Goal: Task Accomplishment & Management: Complete application form

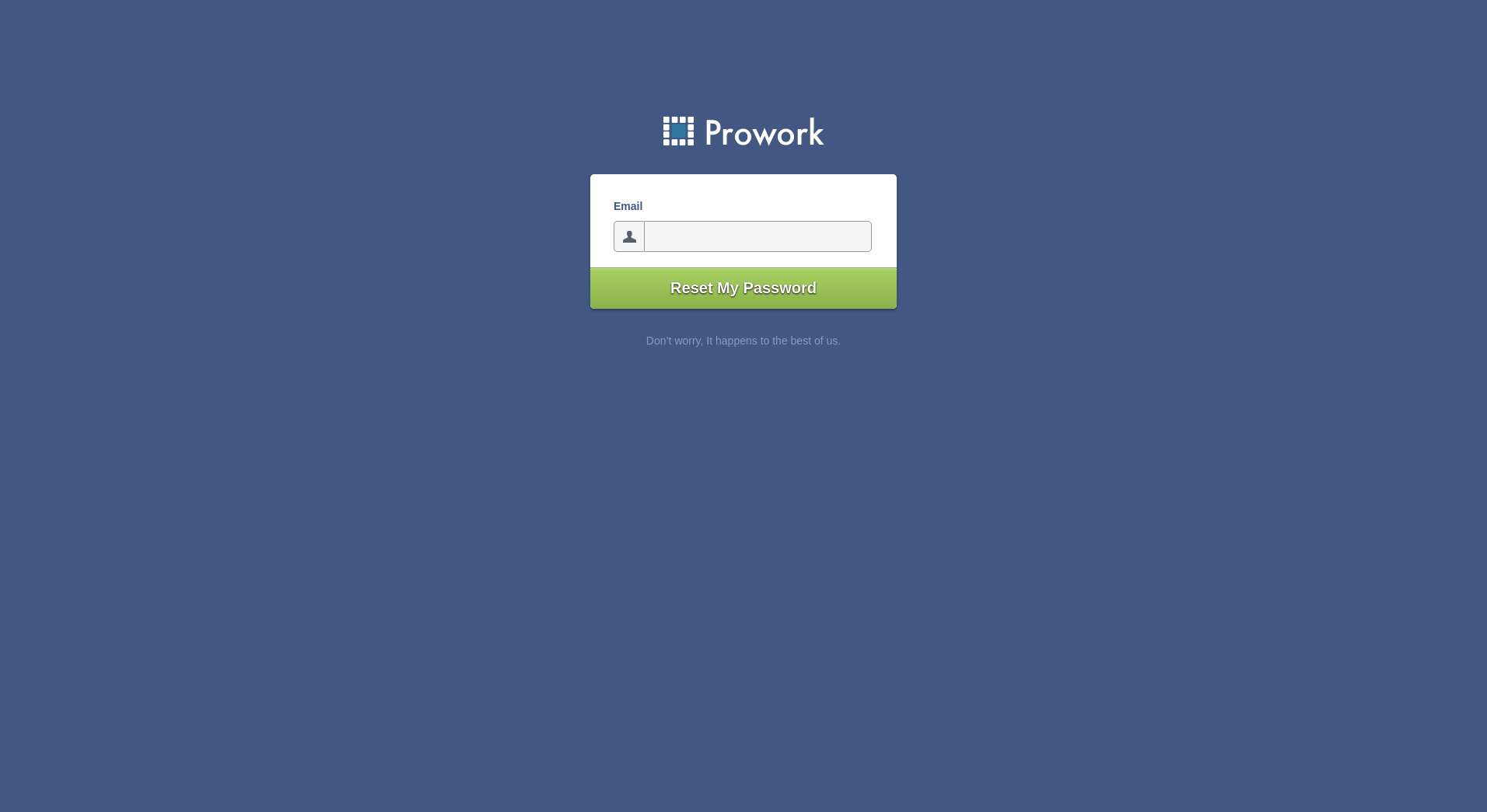
click at [1096, 391] on body "Email Reset My Password Don’t worry, It happens to the best of us." at bounding box center [743, 198] width 1487 height 397
click at [699, 238] on input"] "email" at bounding box center [757, 236] width 228 height 31
type input"] "tony.omara@tipperarycoco.ie"
click at [761, 288] on input"] "Reset My Password" at bounding box center [744, 289] width 307 height 42
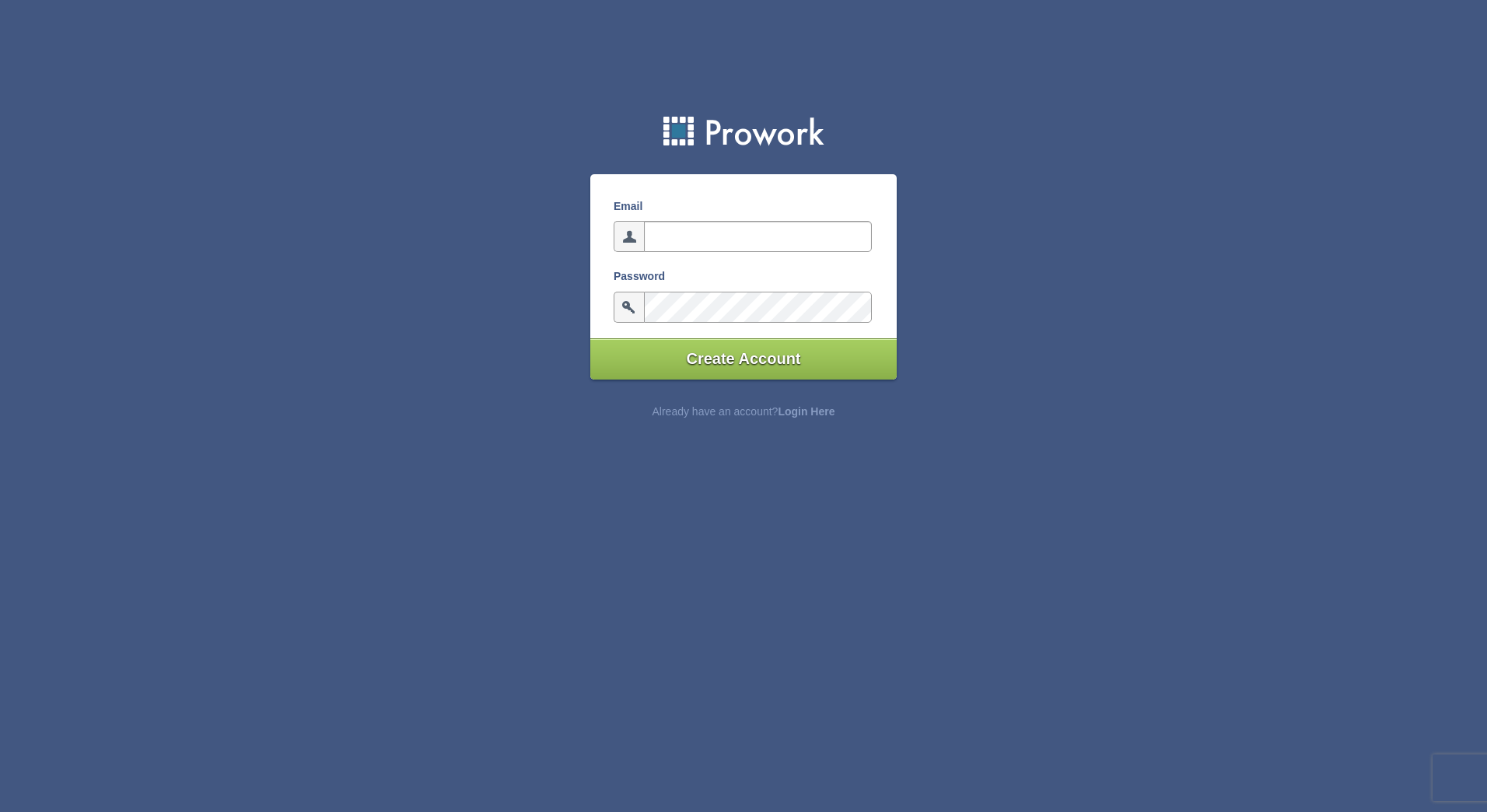
click at [686, 246] on input "email" at bounding box center [757, 236] width 228 height 31
type input "tony.omara@tipperarycoco.ie"
click at [788, 354] on input "Create Account" at bounding box center [744, 359] width 307 height 42
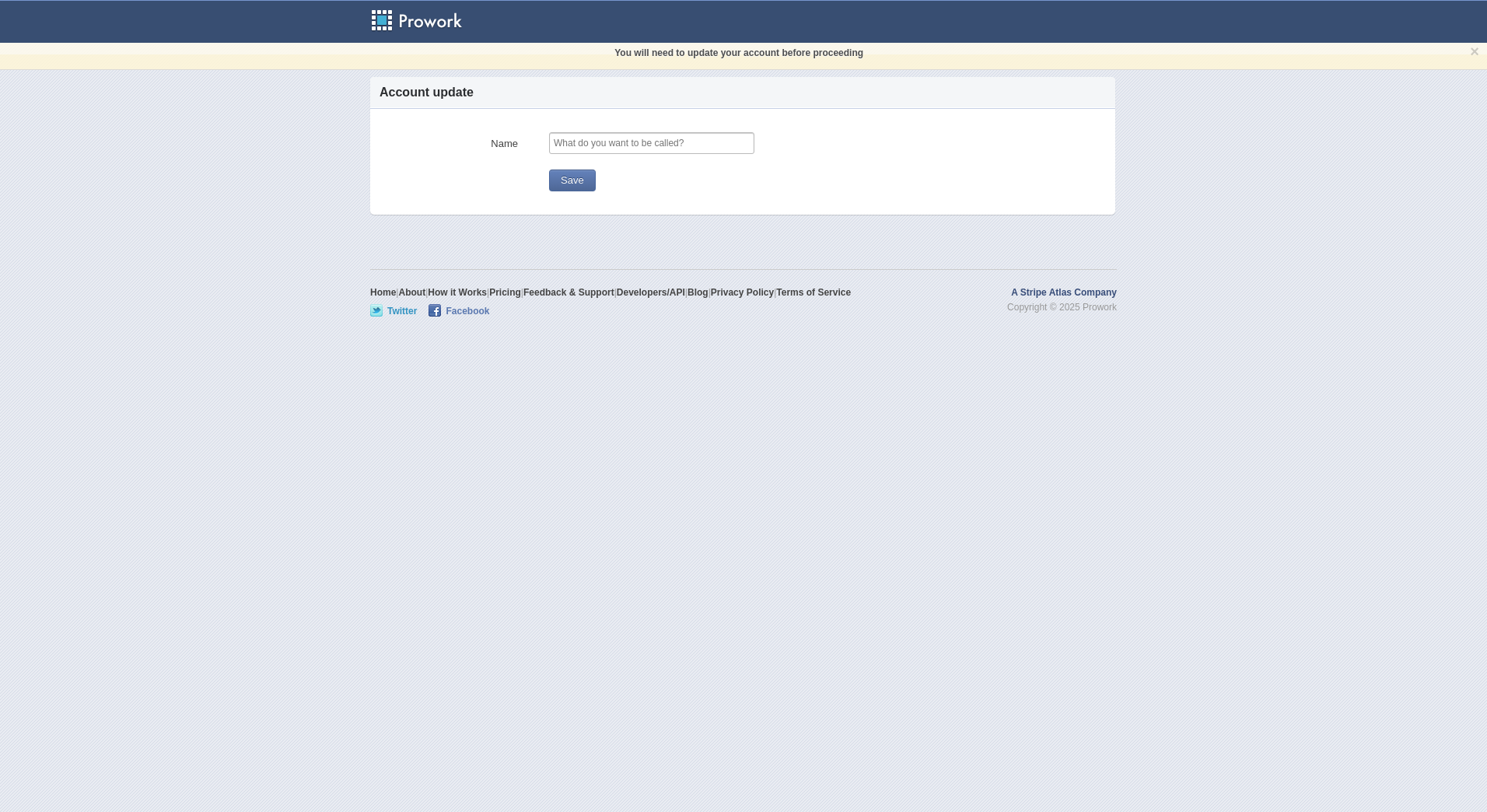
click at [721, 175] on form"] "Name Save" at bounding box center [602, 162] width 450 height 59
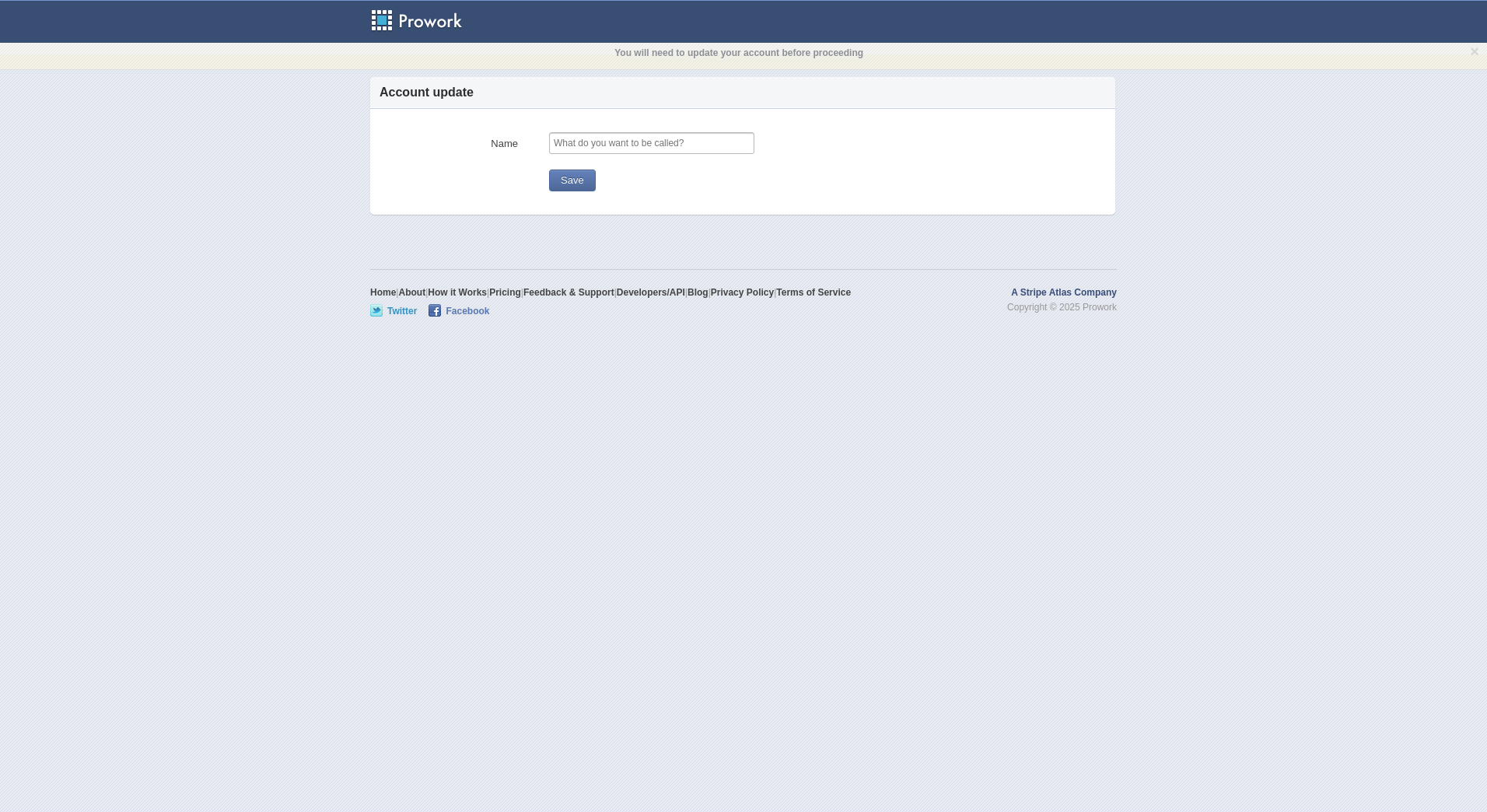
click at [430, 97] on h3 "Account update" at bounding box center [426, 92] width 94 height 31
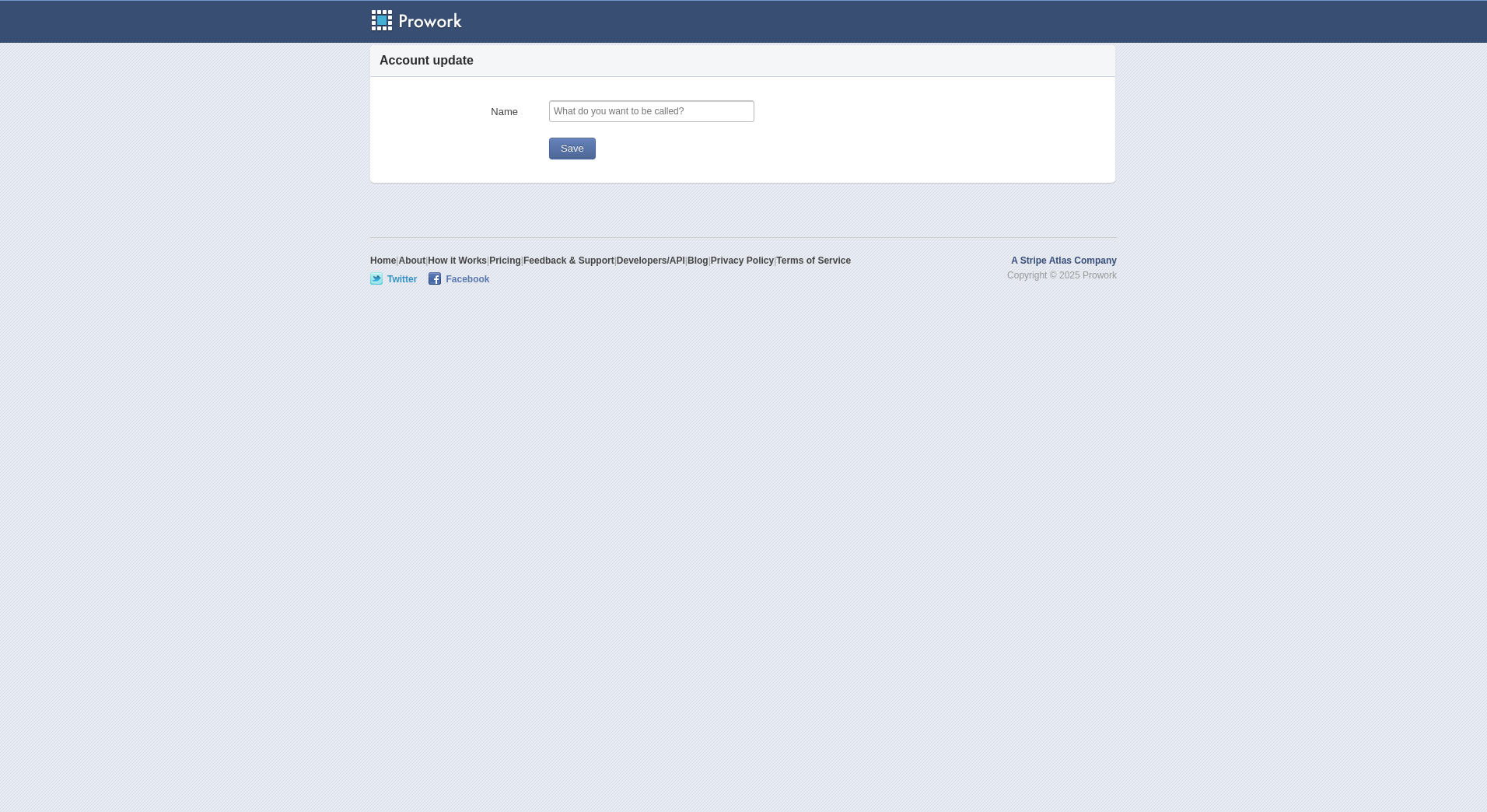
click at [708, 145] on form"] "Name Save" at bounding box center [602, 130] width 450 height 59
click at [686, 111] on input "text" at bounding box center [651, 111] width 205 height 22
type input "T O'Mara"
click at [575, 150] on button "Save" at bounding box center [572, 148] width 46 height 22
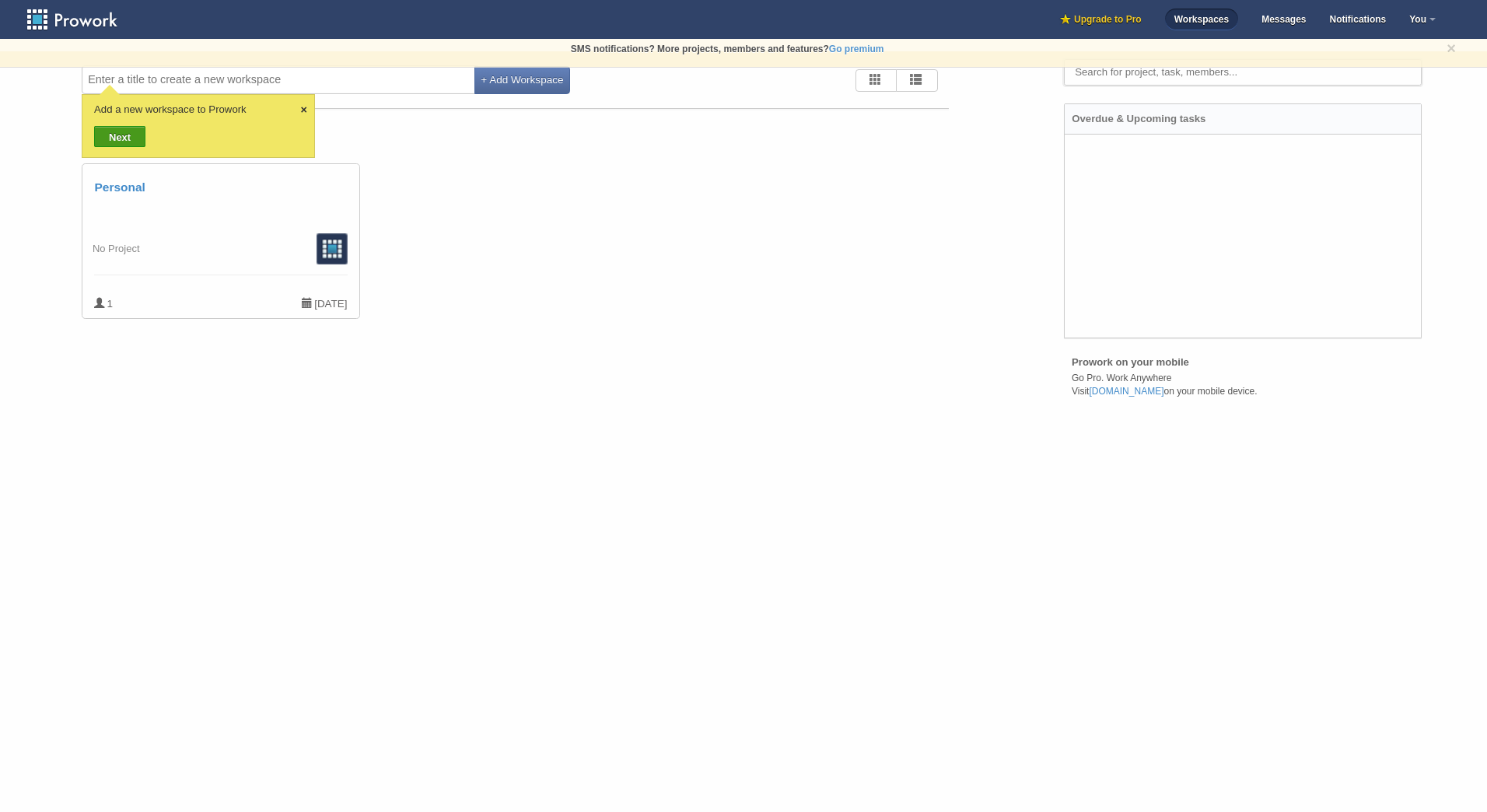
click at [710, 344] on div "+ Add Workspace Personal 1 [DATE]" at bounding box center [743, 219] width 1487 height 279
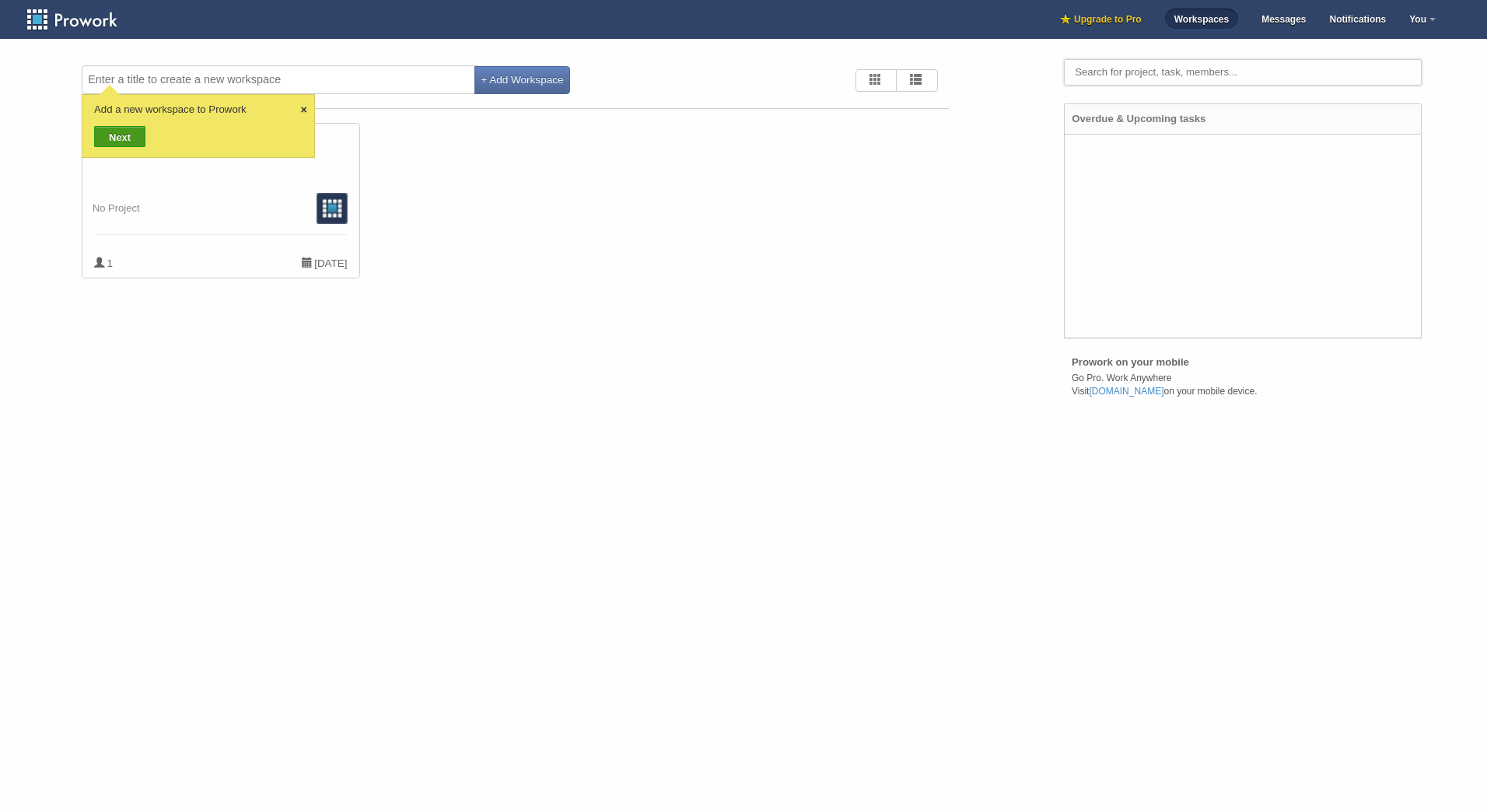
click at [501, 542] on body "Toggle navigation Upgrade to Pro Workspaces Messages Notifications You Settings…" at bounding box center [743, 406] width 1487 height 812
